Goal: Check status: Check status

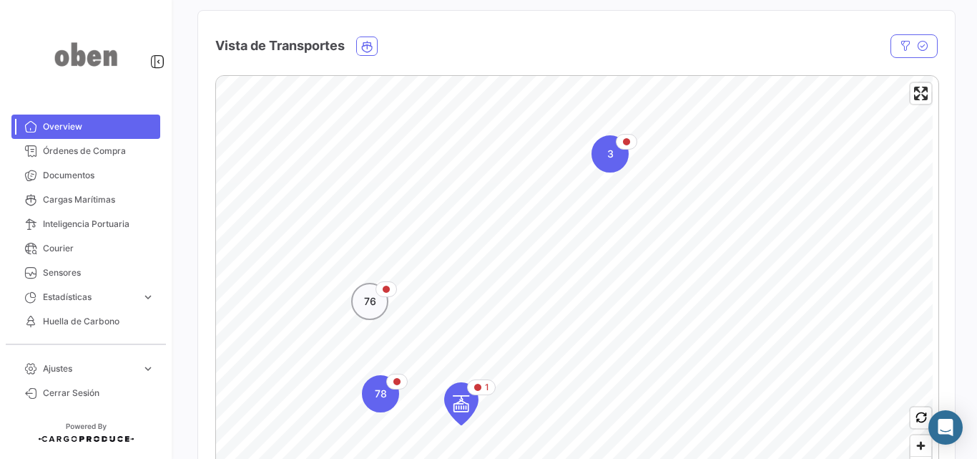
scroll to position [358, 0]
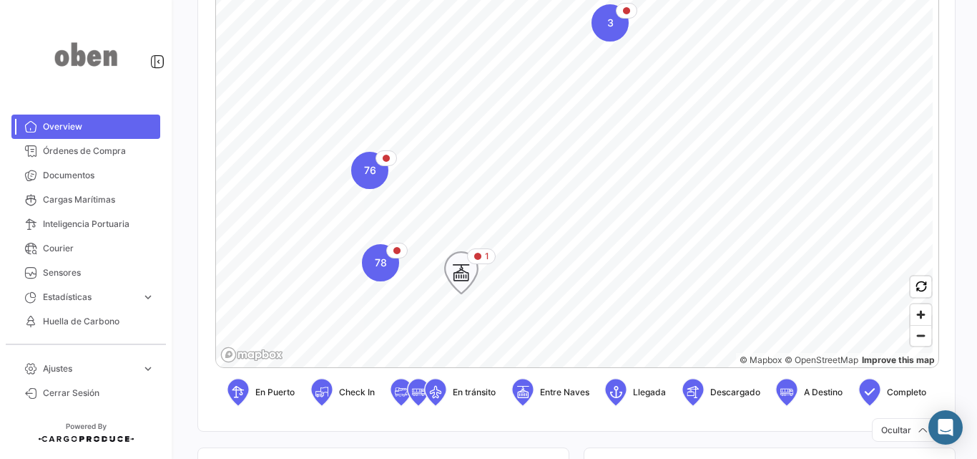
click at [455, 285] on icon "Map marker" at bounding box center [461, 273] width 20 height 30
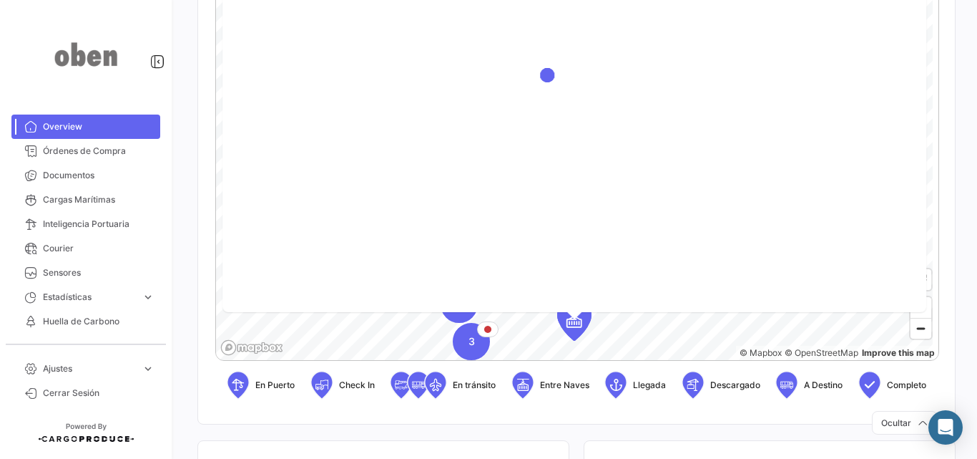
scroll to position [293, 0]
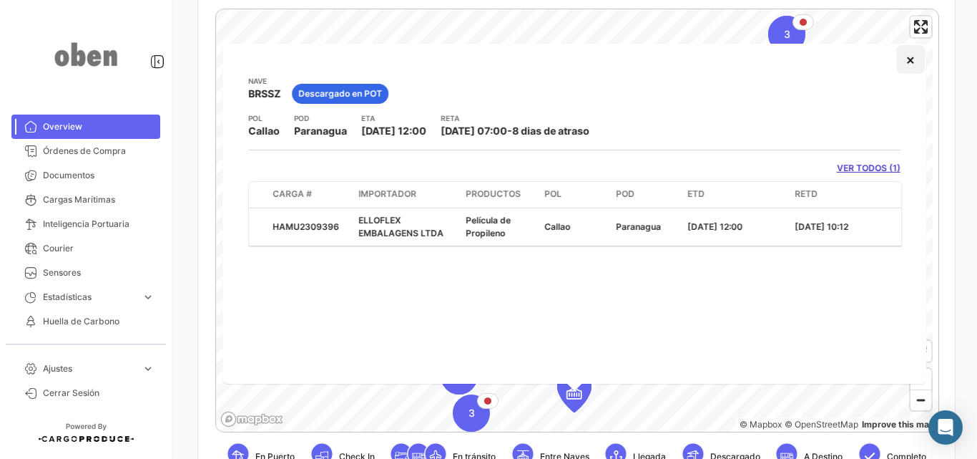
click at [906, 74] on div "Nave BRSSZ Descargado en POT POL Callao POD Paranagua ETA [DATE] 12:00 RETA [DA…" at bounding box center [574, 214] width 704 height 340
click at [909, 61] on button "×" at bounding box center [910, 59] width 29 height 29
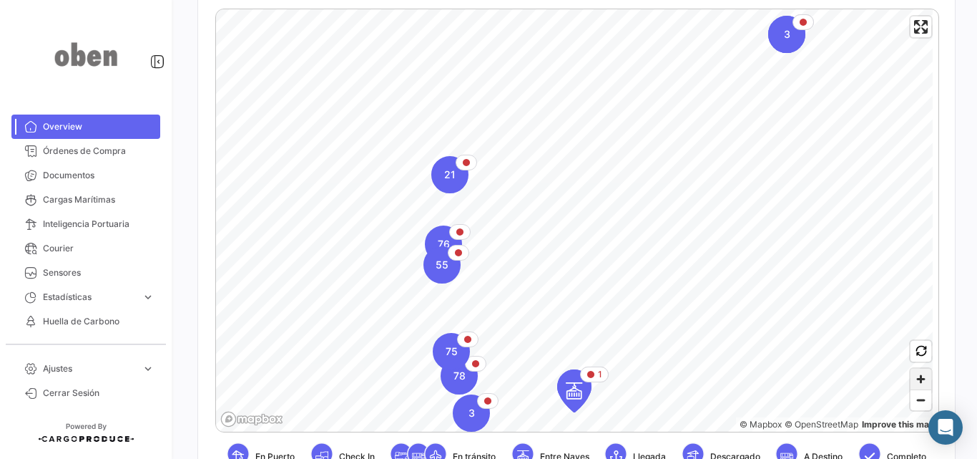
click at [920, 381] on span "Zoom in" at bounding box center [921, 378] width 21 height 21
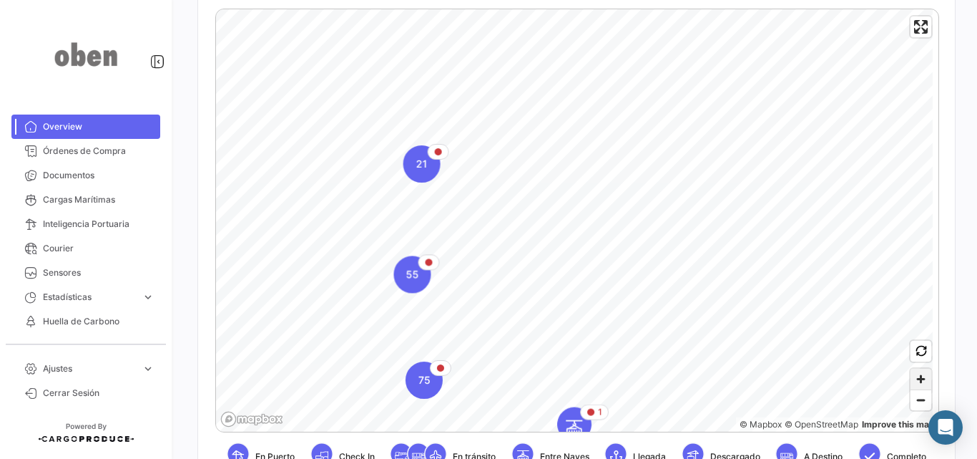
click at [920, 381] on span "Zoom in" at bounding box center [921, 378] width 21 height 21
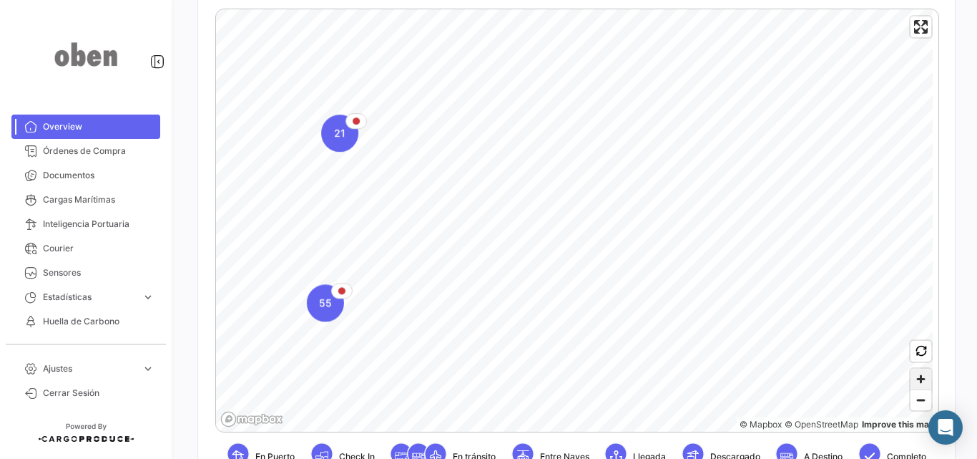
click at [920, 381] on span "Zoom in" at bounding box center [921, 378] width 21 height 21
click at [917, 381] on span "Zoom in" at bounding box center [921, 378] width 21 height 21
click at [700, 0] on html "Overview Órdenes de Compra Documentos Cargas Marítimas Inteligencia Portuaria C…" at bounding box center [488, 229] width 977 height 459
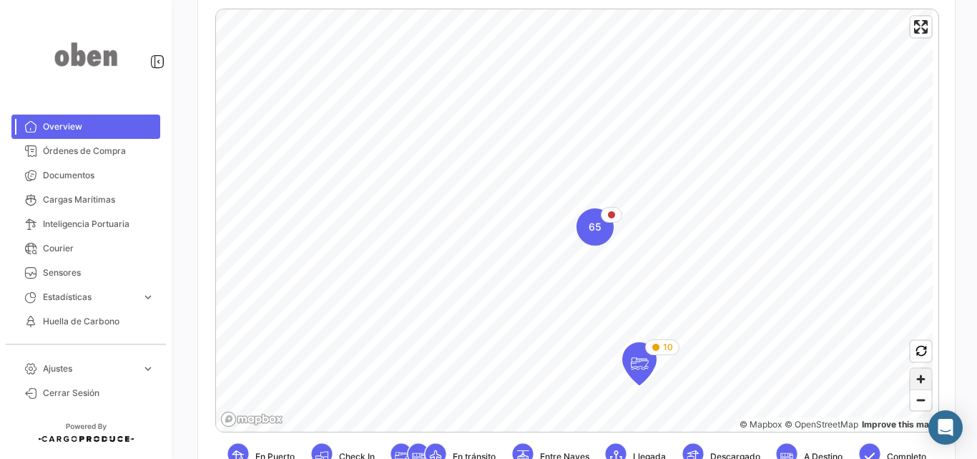
click at [914, 374] on span "Zoom in" at bounding box center [921, 378] width 21 height 21
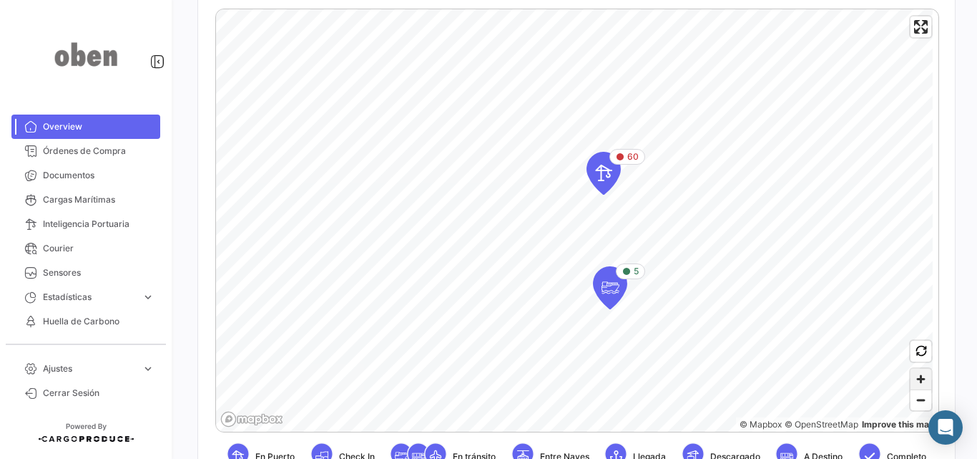
click at [914, 374] on span "Zoom in" at bounding box center [921, 378] width 21 height 21
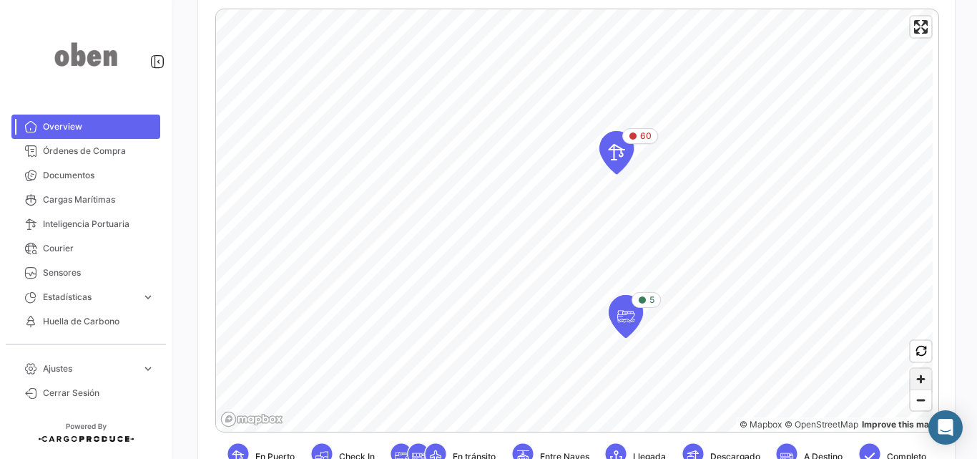
click at [914, 374] on span "Zoom in" at bounding box center [921, 378] width 21 height 21
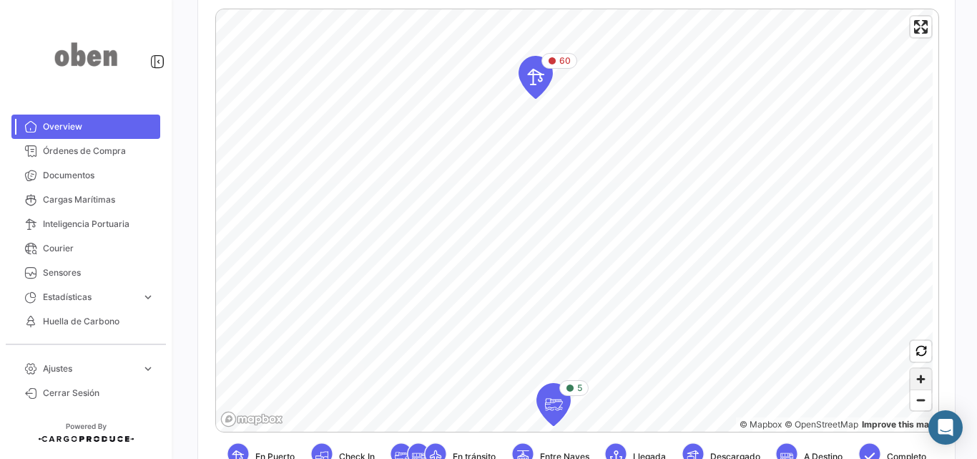
click at [911, 374] on span "Zoom in" at bounding box center [921, 378] width 21 height 21
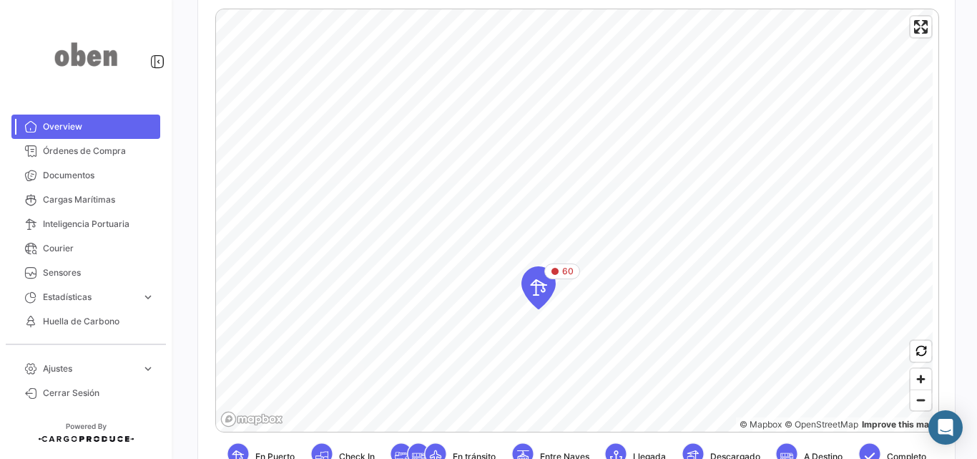
click at [640, 448] on div "60 © Mapbox © OpenStreetMap Improve this map En Puerto Check In En tránsito Ent…" at bounding box center [576, 246] width 723 height 474
click at [913, 382] on span "Zoom in" at bounding box center [921, 378] width 21 height 21
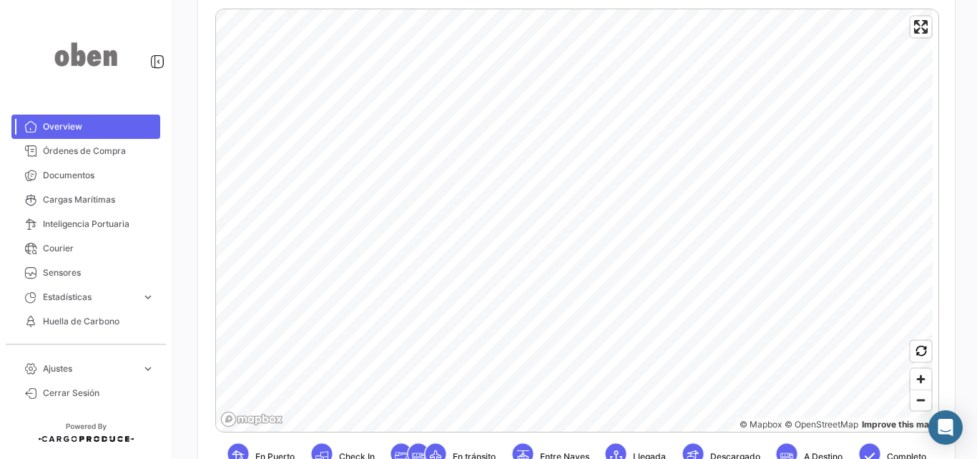
click at [685, 436] on div "© Mapbox © OpenStreetMap Improve this map En Puerto Check In En tránsito Entre …" at bounding box center [576, 246] width 723 height 474
click at [916, 385] on span "Zoom in" at bounding box center [921, 378] width 21 height 21
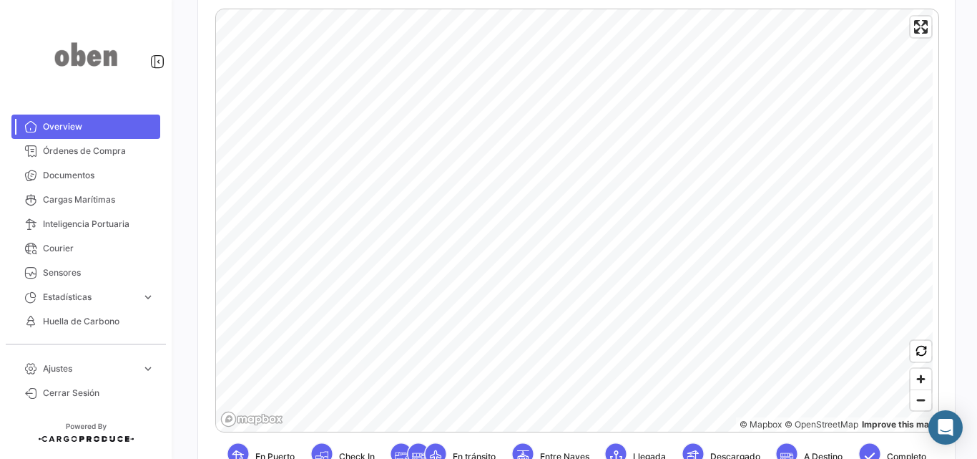
click at [943, 307] on div "© Mapbox © OpenStreetMap Improve this map En Puerto Check In En tránsito Entre …" at bounding box center [576, 245] width 757 height 496
click at [527, 248] on icon "Map marker" at bounding box center [526, 248] width 20 height 30
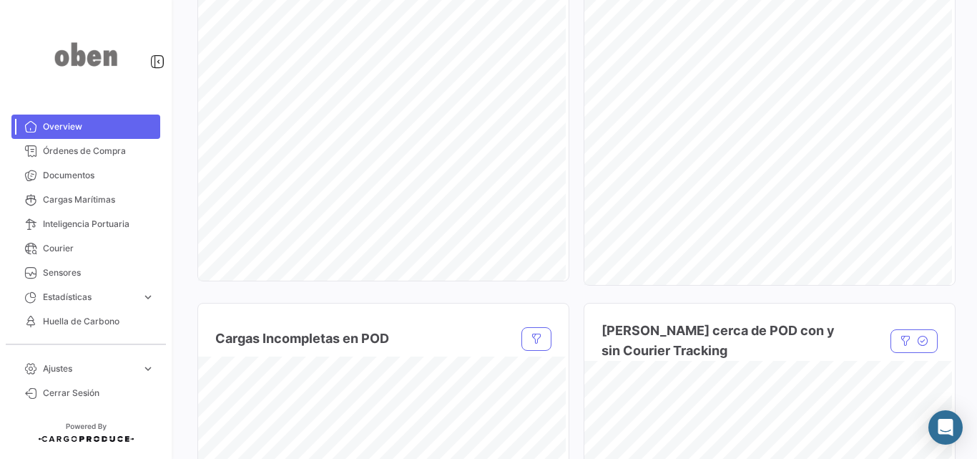
scroll to position [858, 0]
